Goal: Transaction & Acquisition: Purchase product/service

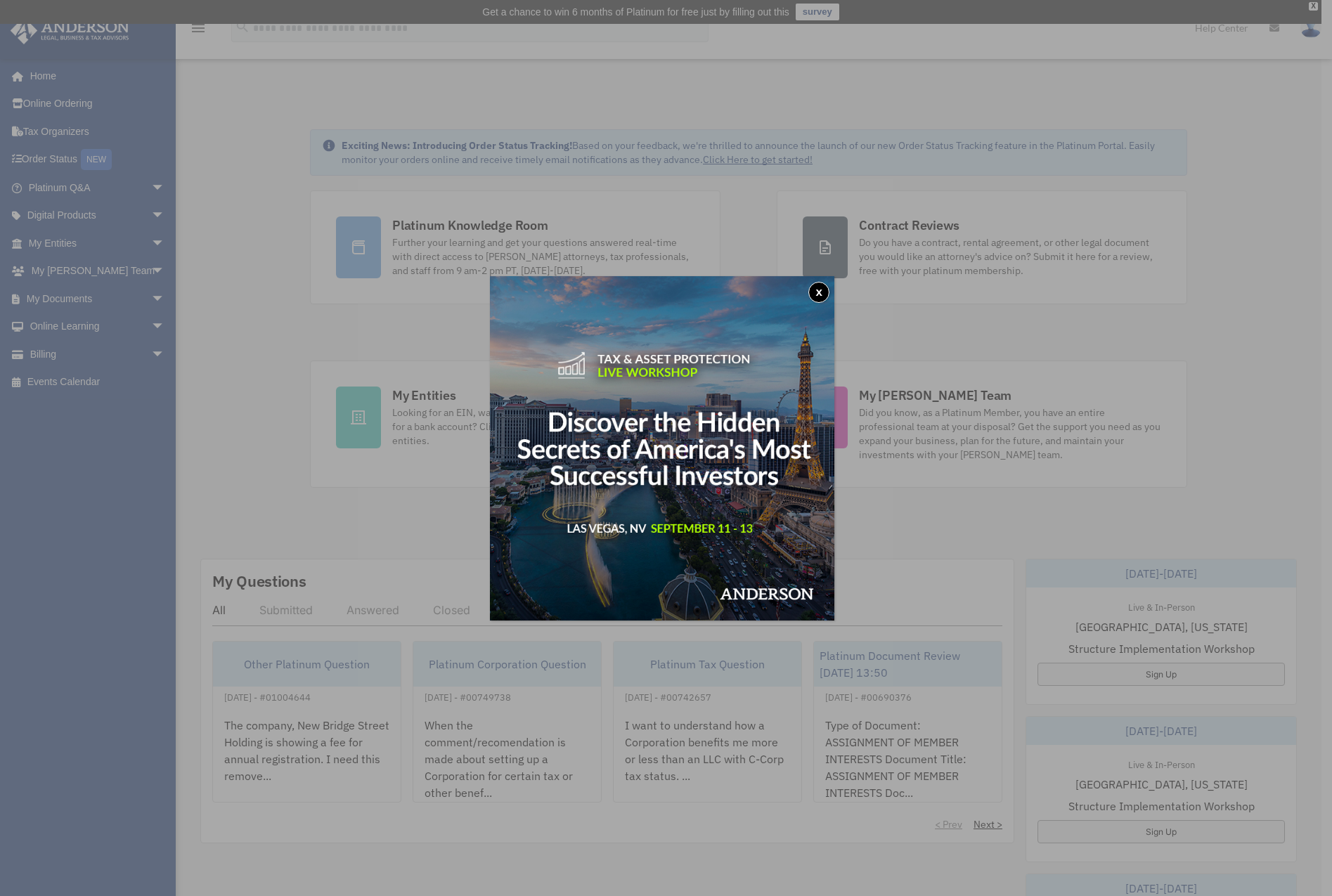
click at [826, 293] on button "x" at bounding box center [818, 292] width 21 height 21
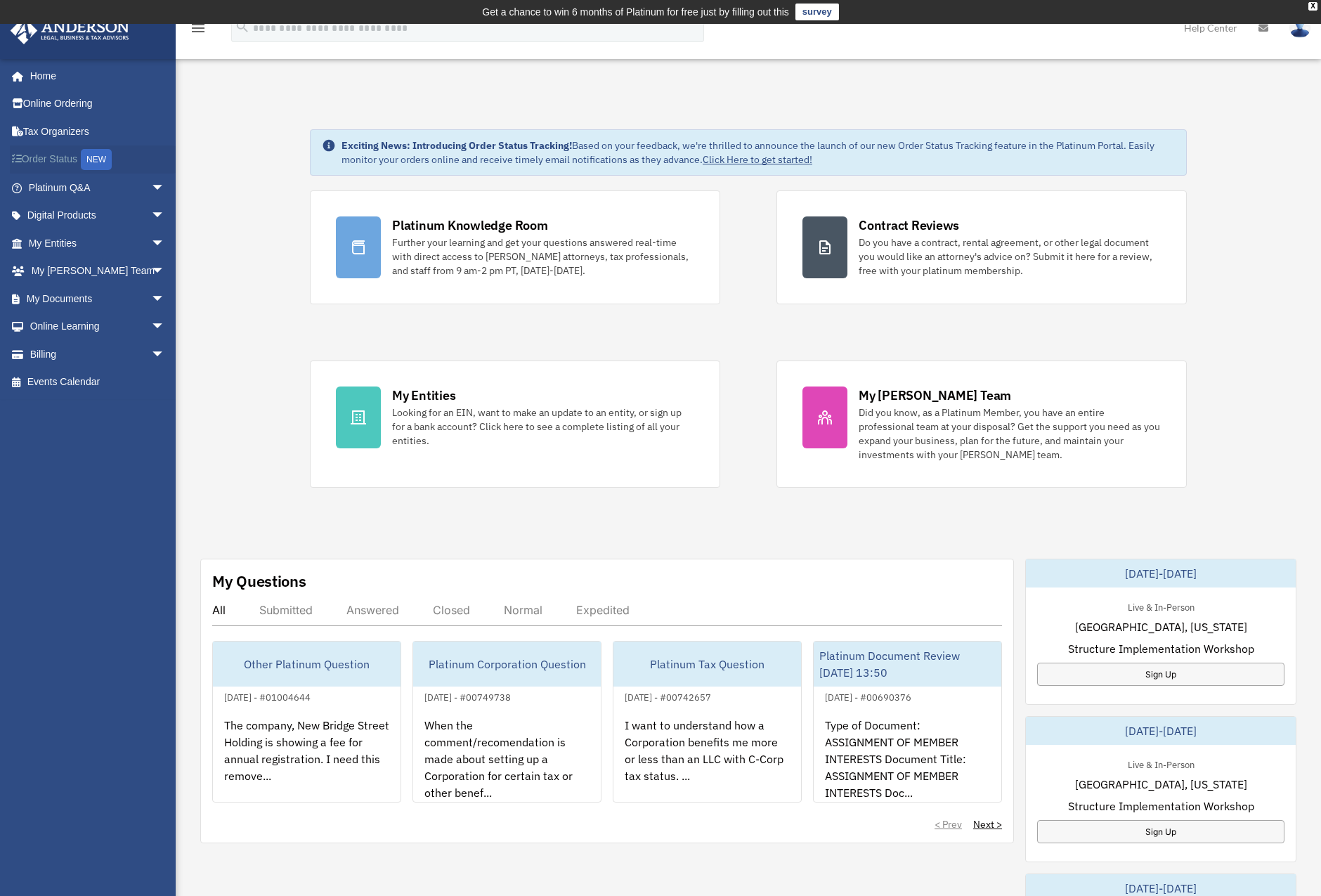
click at [49, 158] on link "Order Status NEW" at bounding box center [98, 159] width 176 height 29
click at [151, 300] on span "arrow_drop_down" at bounding box center [165, 299] width 28 height 29
click at [151, 300] on span "arrow_drop_up" at bounding box center [165, 299] width 28 height 29
click at [151, 353] on span "arrow_drop_down" at bounding box center [165, 354] width 28 height 29
click at [98, 378] on link "$ Open Invoices" at bounding box center [103, 382] width 166 height 29
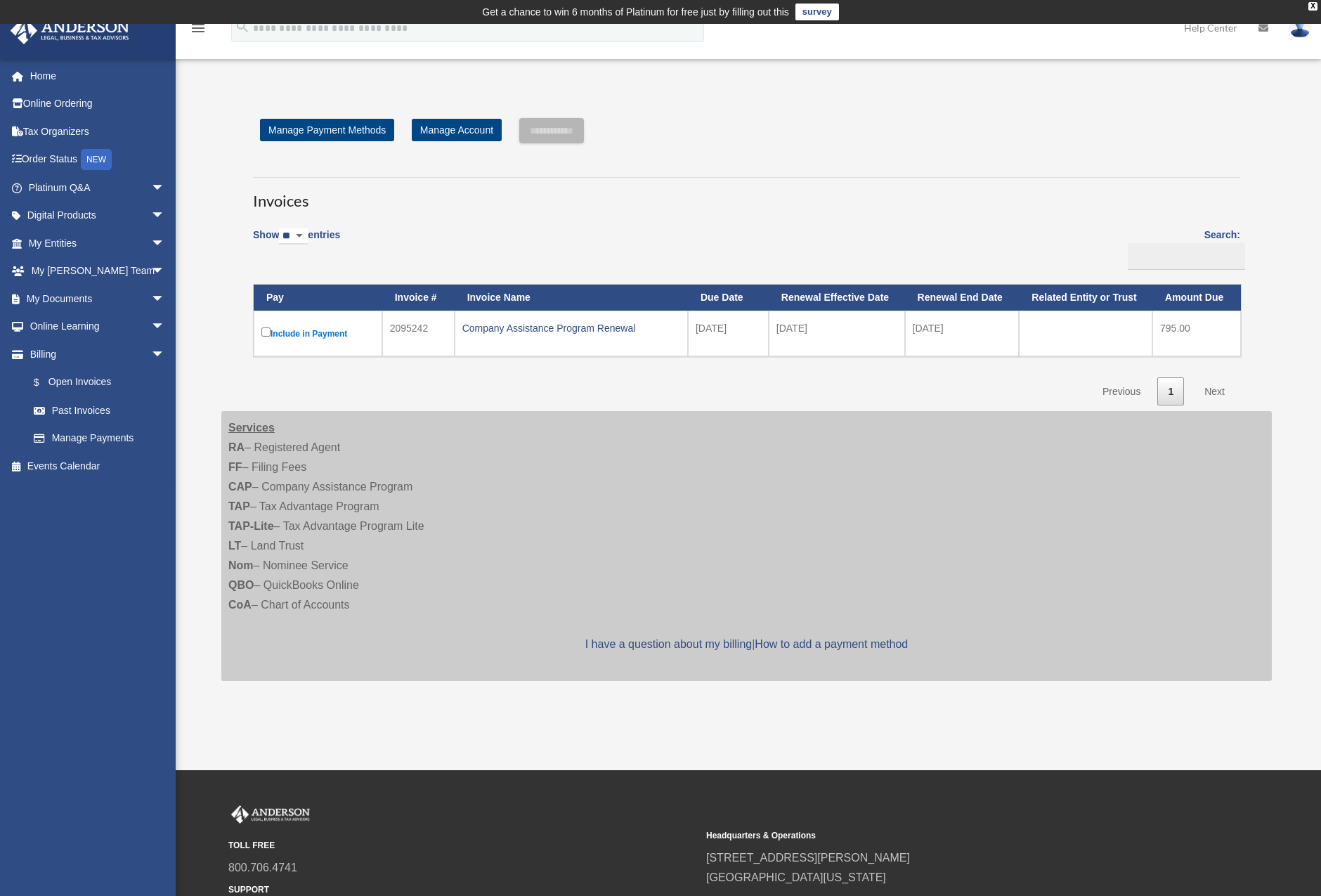
click at [292, 334] on label "Include in Payment" at bounding box center [318, 333] width 114 height 18
click at [584, 131] on input "**********" at bounding box center [551, 130] width 64 height 25
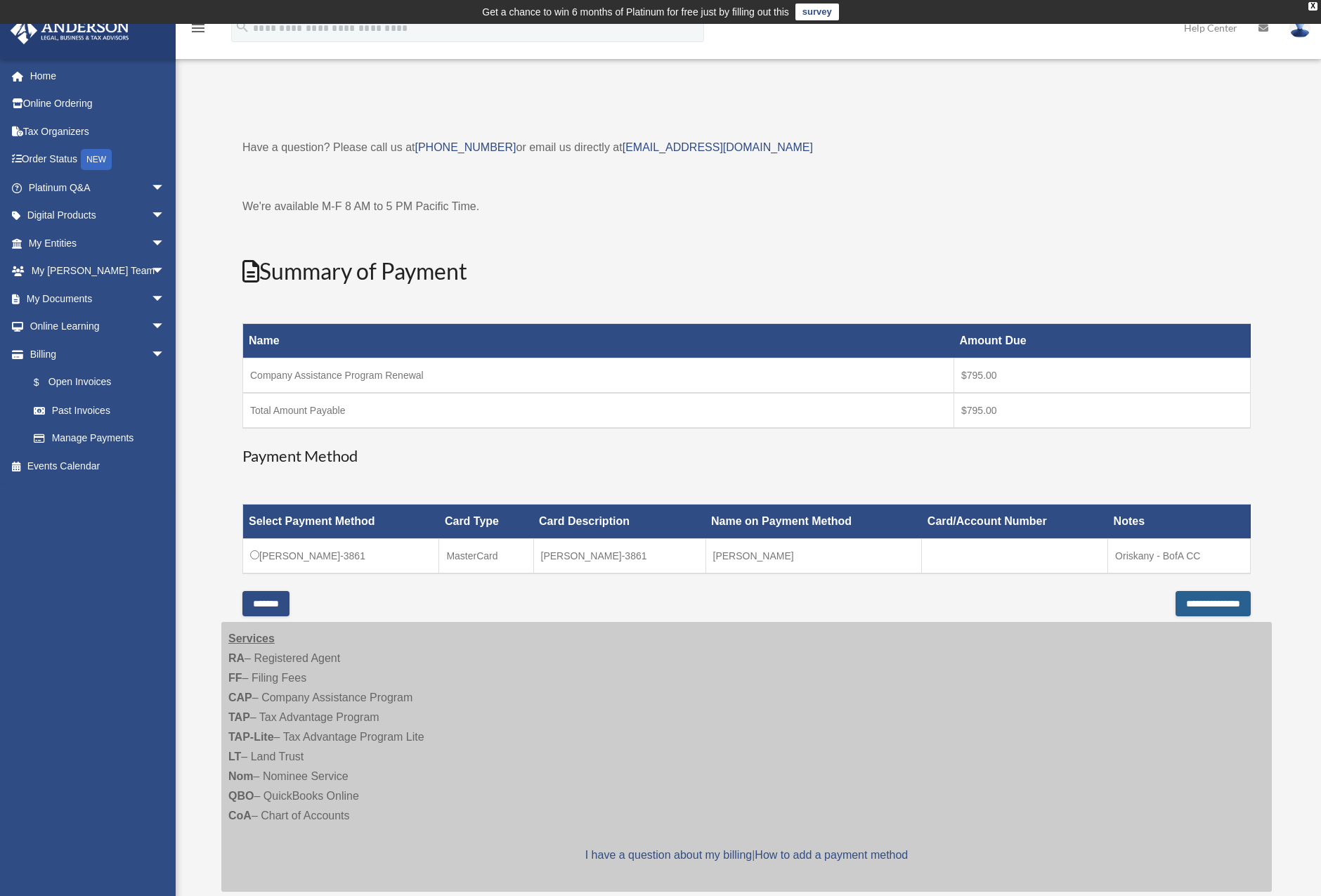
click at [1209, 598] on input "**********" at bounding box center [1213, 604] width 75 height 25
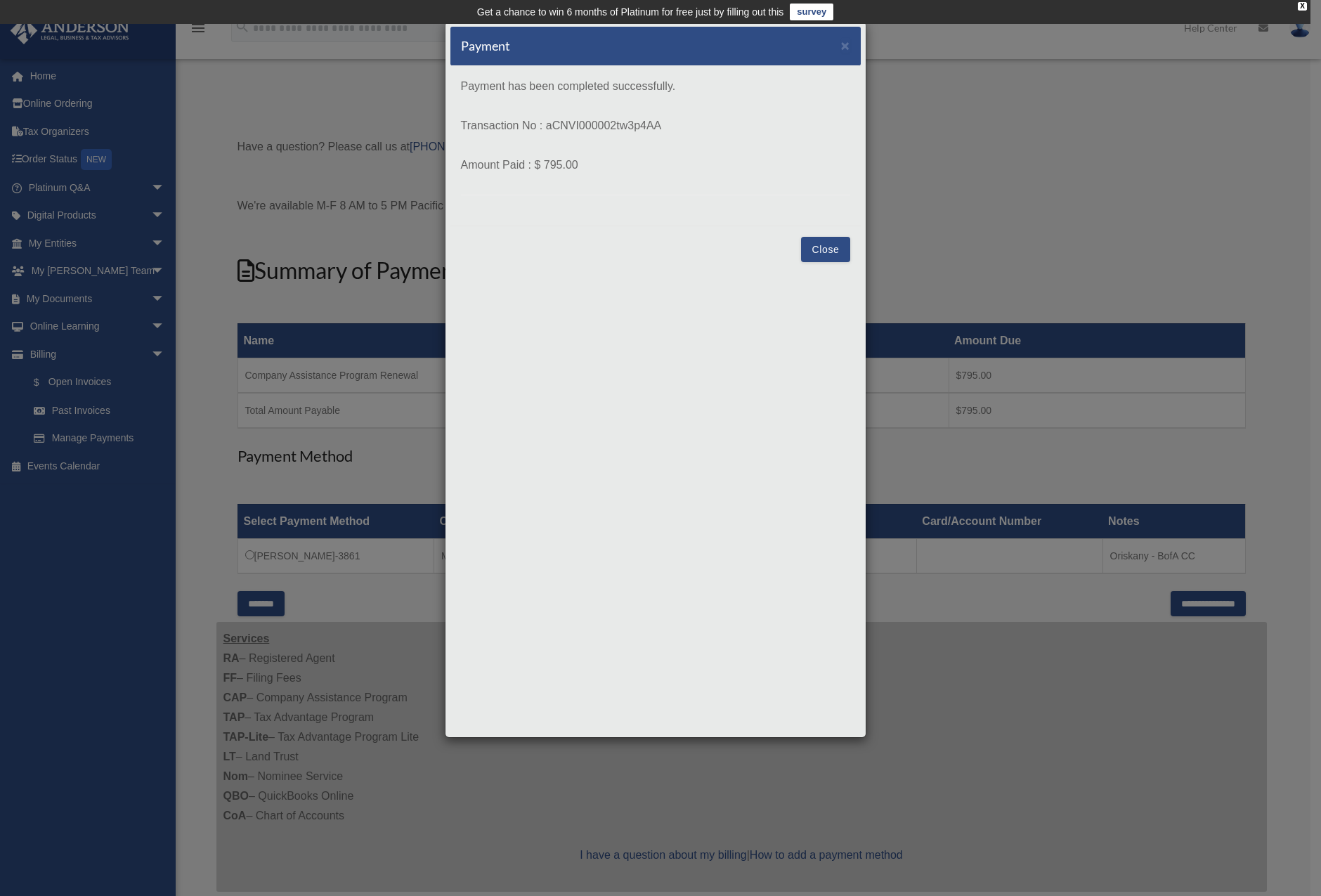
click at [838, 246] on button "Close" at bounding box center [826, 250] width 48 height 25
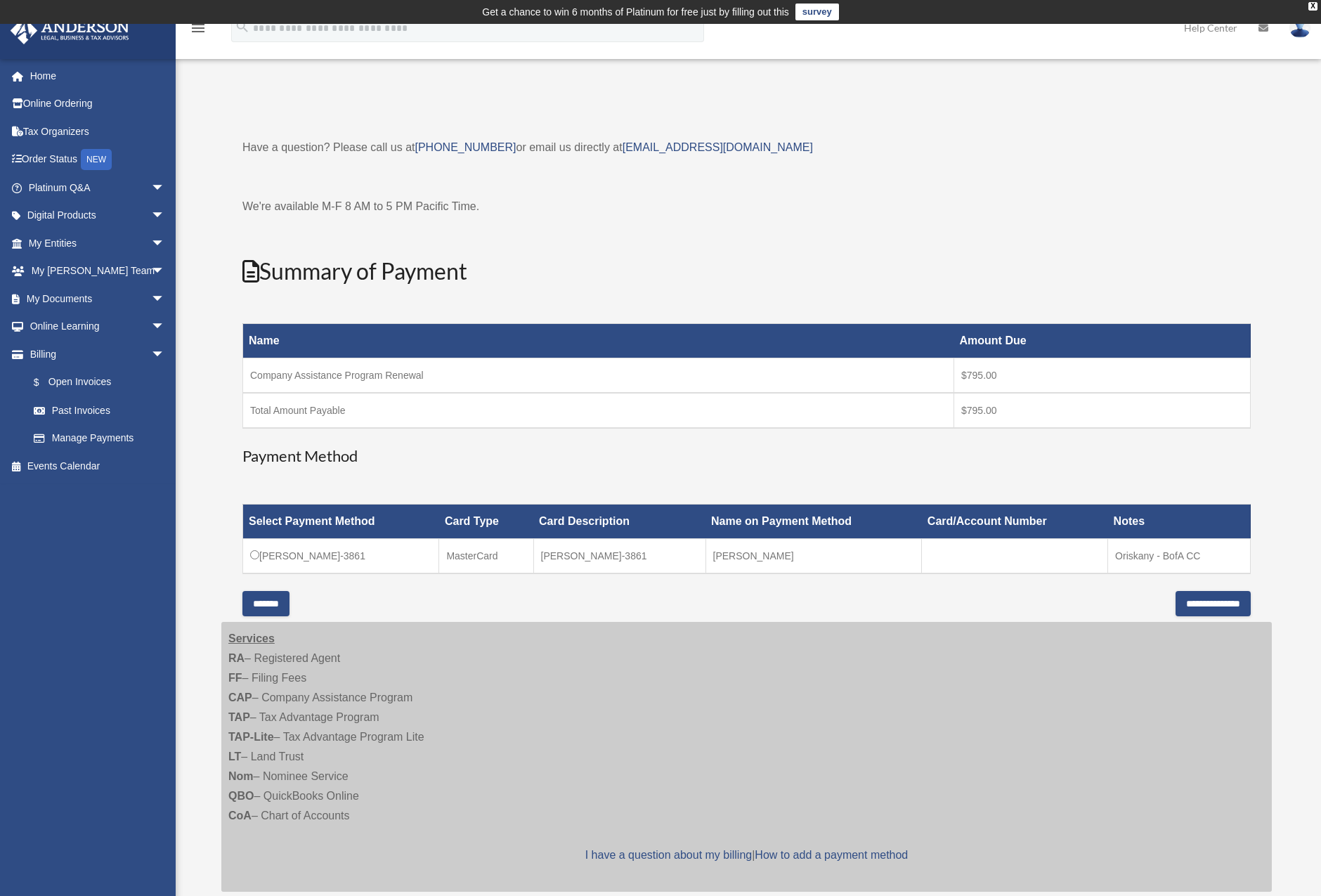
click at [992, 222] on div "Have a question? Please call us at (725)605-8923 or email us directly at paymen…" at bounding box center [747, 365] width 1009 height 454
